Goal: Obtain resource: Download file/media

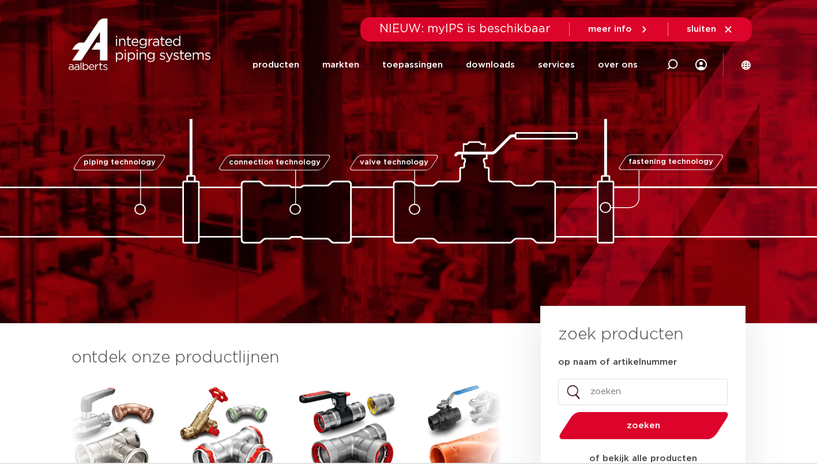
click at [599, 389] on input "op naam of artikelnummer" at bounding box center [643, 391] width 170 height 27
type input "6201371"
click at [554, 411] on button "zoeken" at bounding box center [643, 425] width 179 height 29
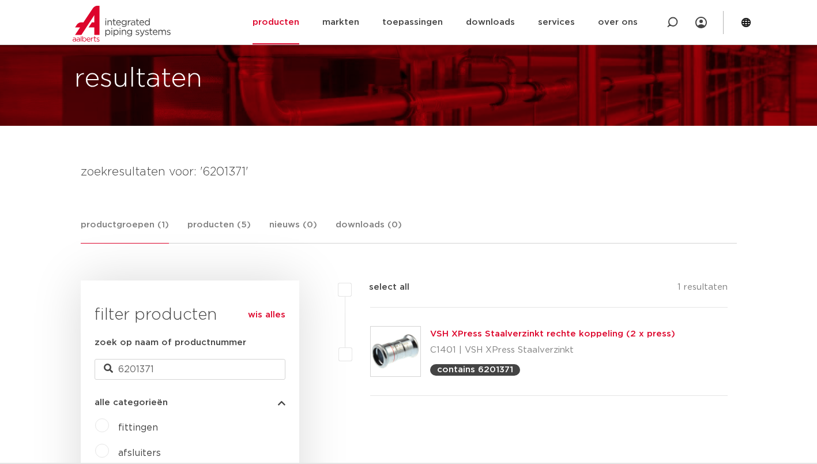
click at [478, 334] on link "VSH XPress Staalverzinkt rechte koppeling (2 x press)" at bounding box center [552, 333] width 245 height 9
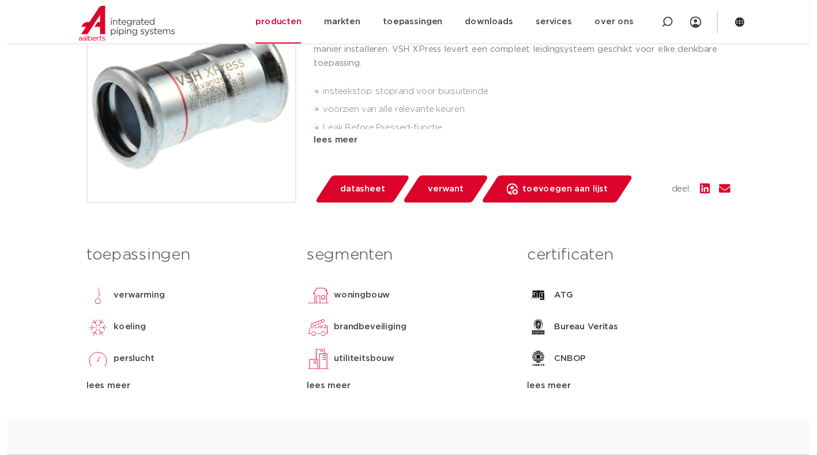
scroll to position [365, 0]
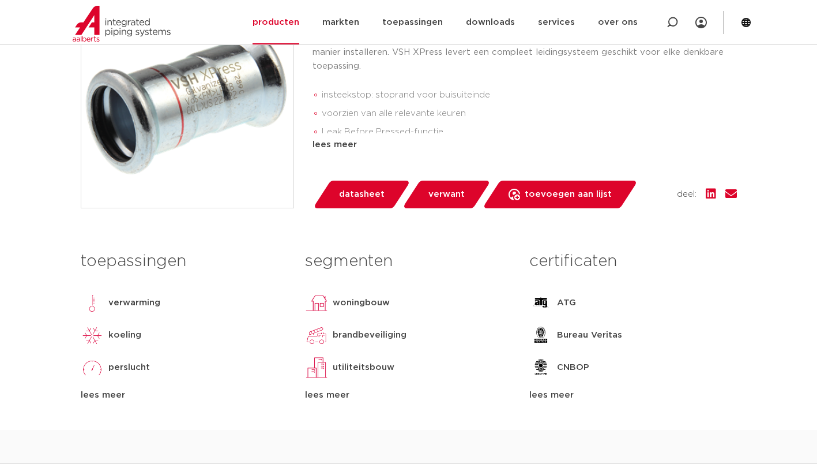
click at [351, 196] on span "datasheet" at bounding box center [362, 194] width 46 height 18
